Goal: Information Seeking & Learning: Check status

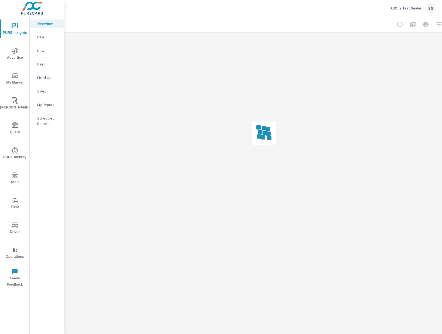
click at [15, 228] on span "Driver" at bounding box center [15, 227] width 26 height 13
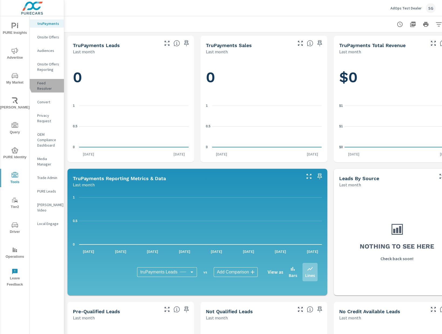
click at [49, 82] on p "Feed Resolver" at bounding box center [48, 85] width 22 height 11
click at [54, 82] on p "Feed Resolver" at bounding box center [48, 85] width 22 height 11
